Goal: Navigation & Orientation: Find specific page/section

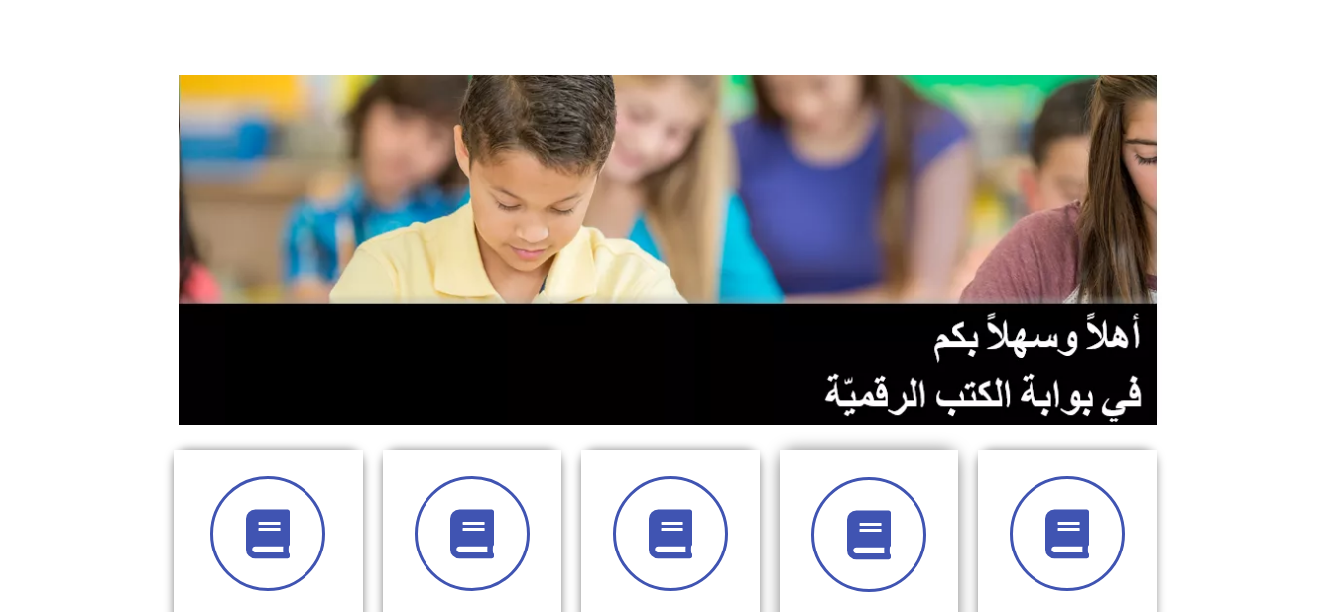
scroll to position [397, 0]
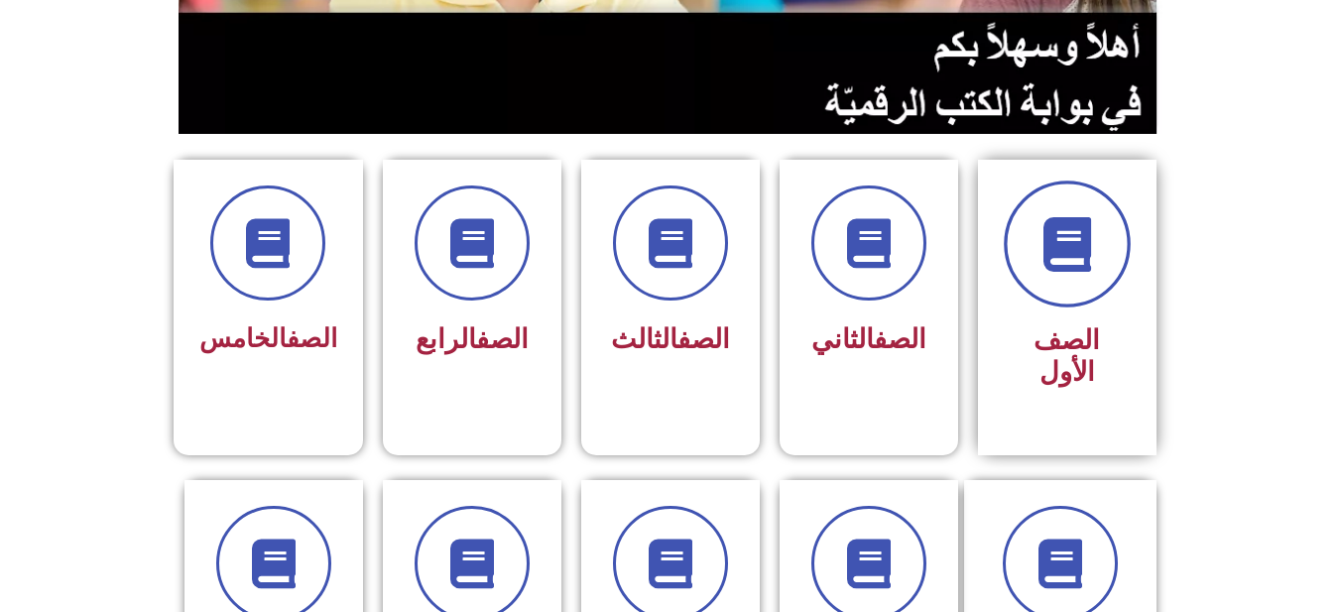
click at [1036, 264] on span at bounding box center [1067, 244] width 127 height 127
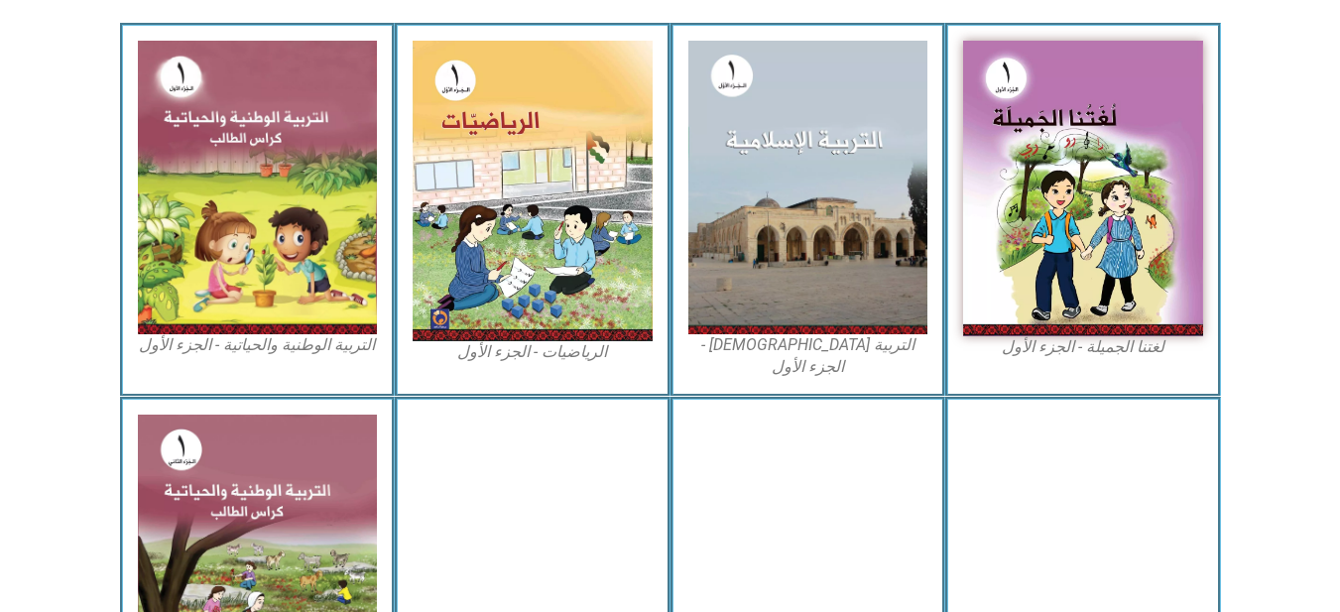
scroll to position [695, 0]
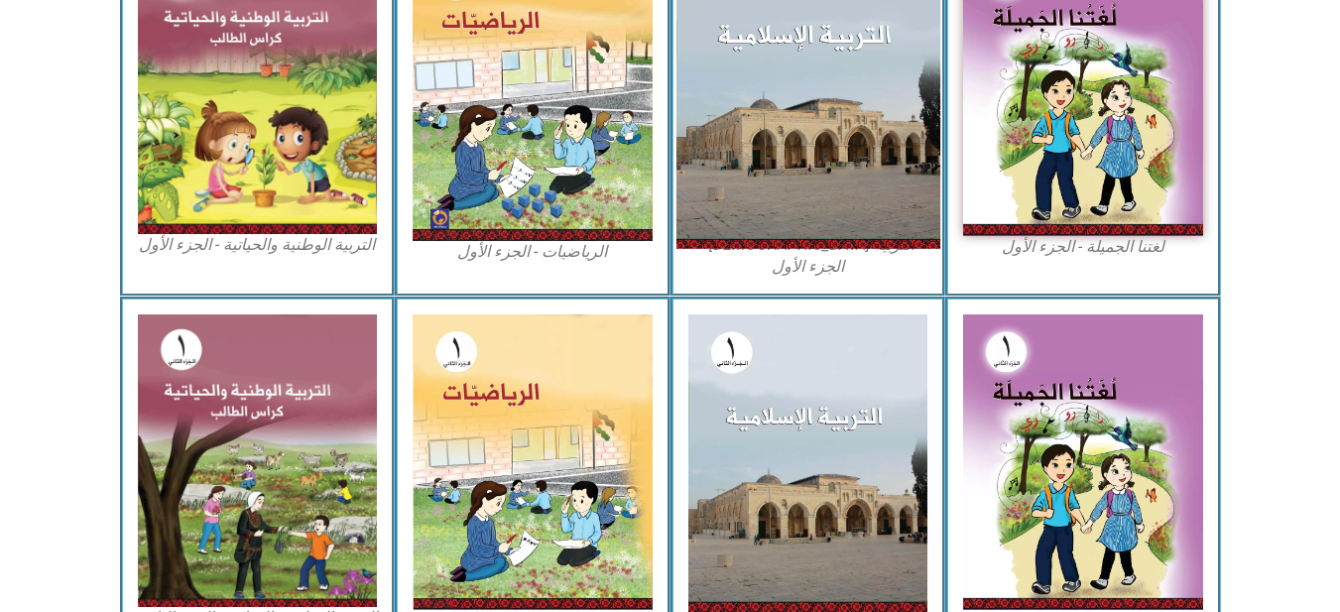
click at [875, 136] on img at bounding box center [808, 87] width 264 height 322
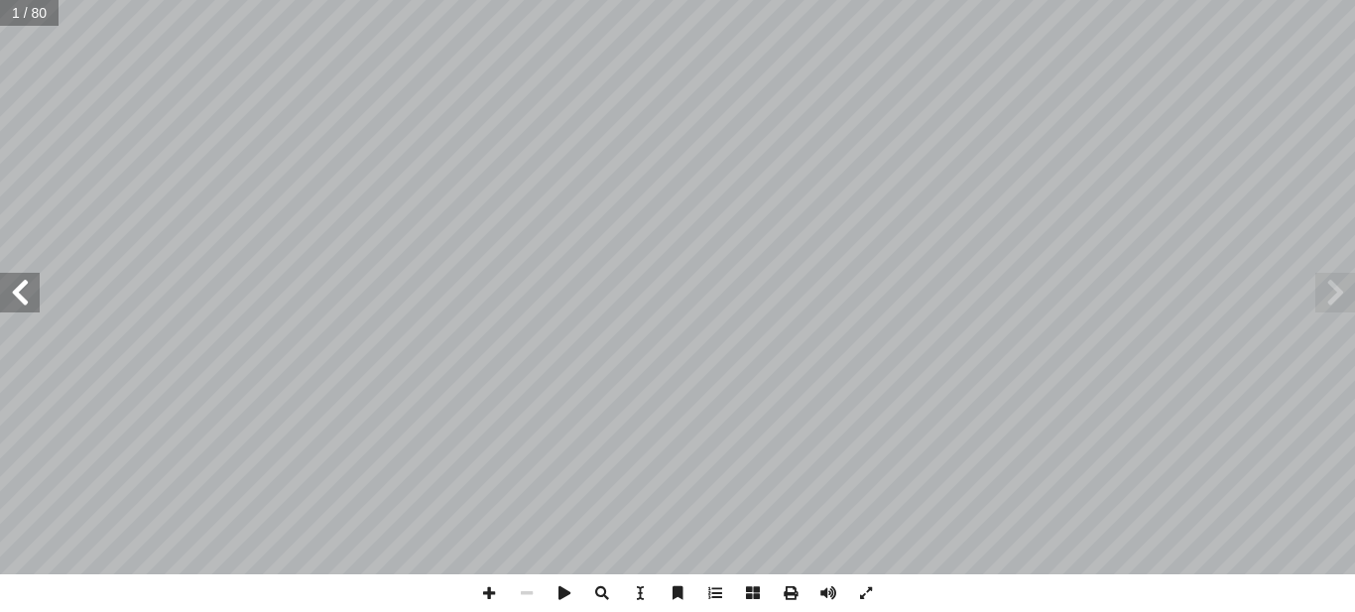
click at [12, 311] on span at bounding box center [20, 293] width 40 height 40
click at [485, 596] on span at bounding box center [489, 593] width 38 height 38
